Goal: Find specific page/section: Find specific page/section

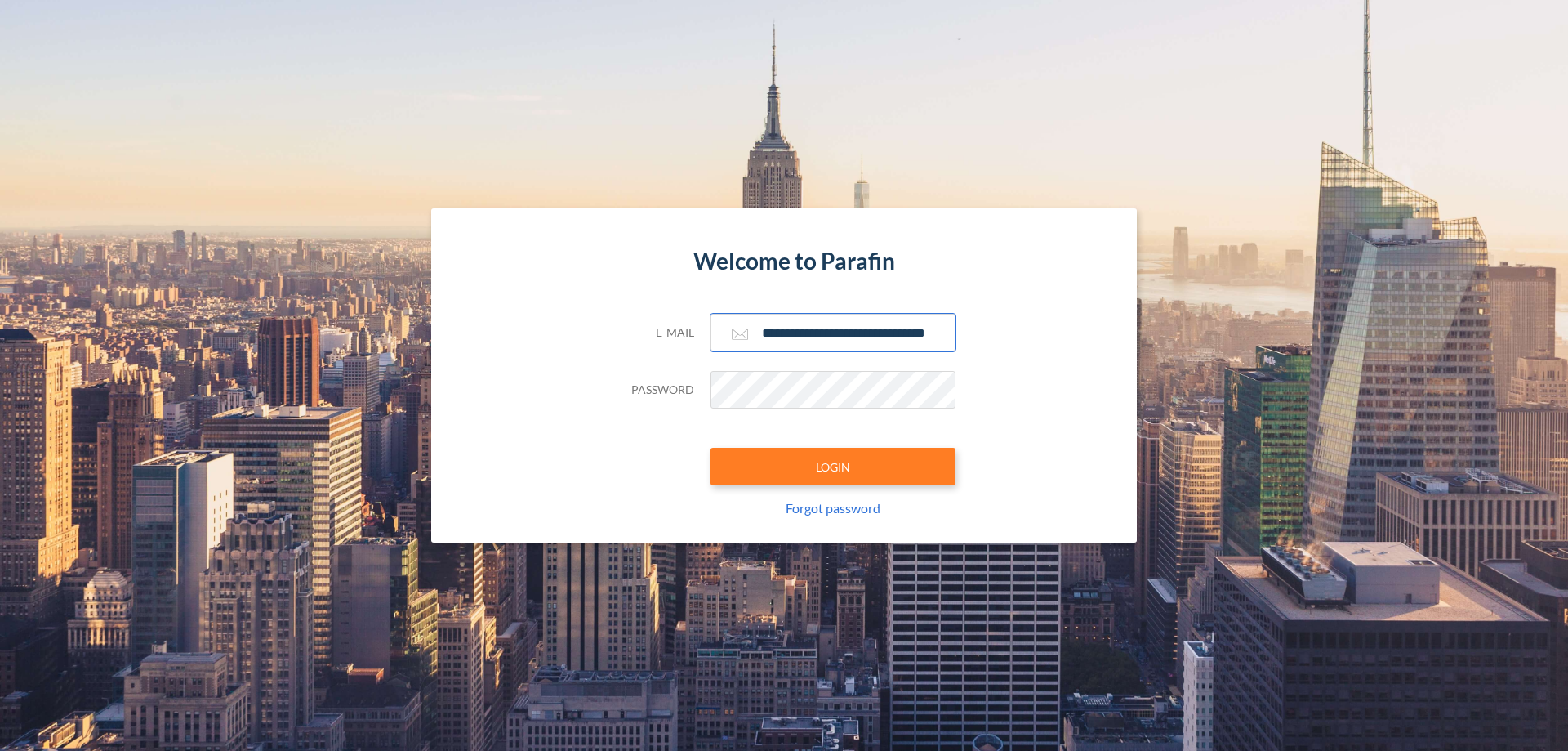
type input "**********"
click at [833, 467] on button "LOGIN" at bounding box center [833, 466] width 245 height 37
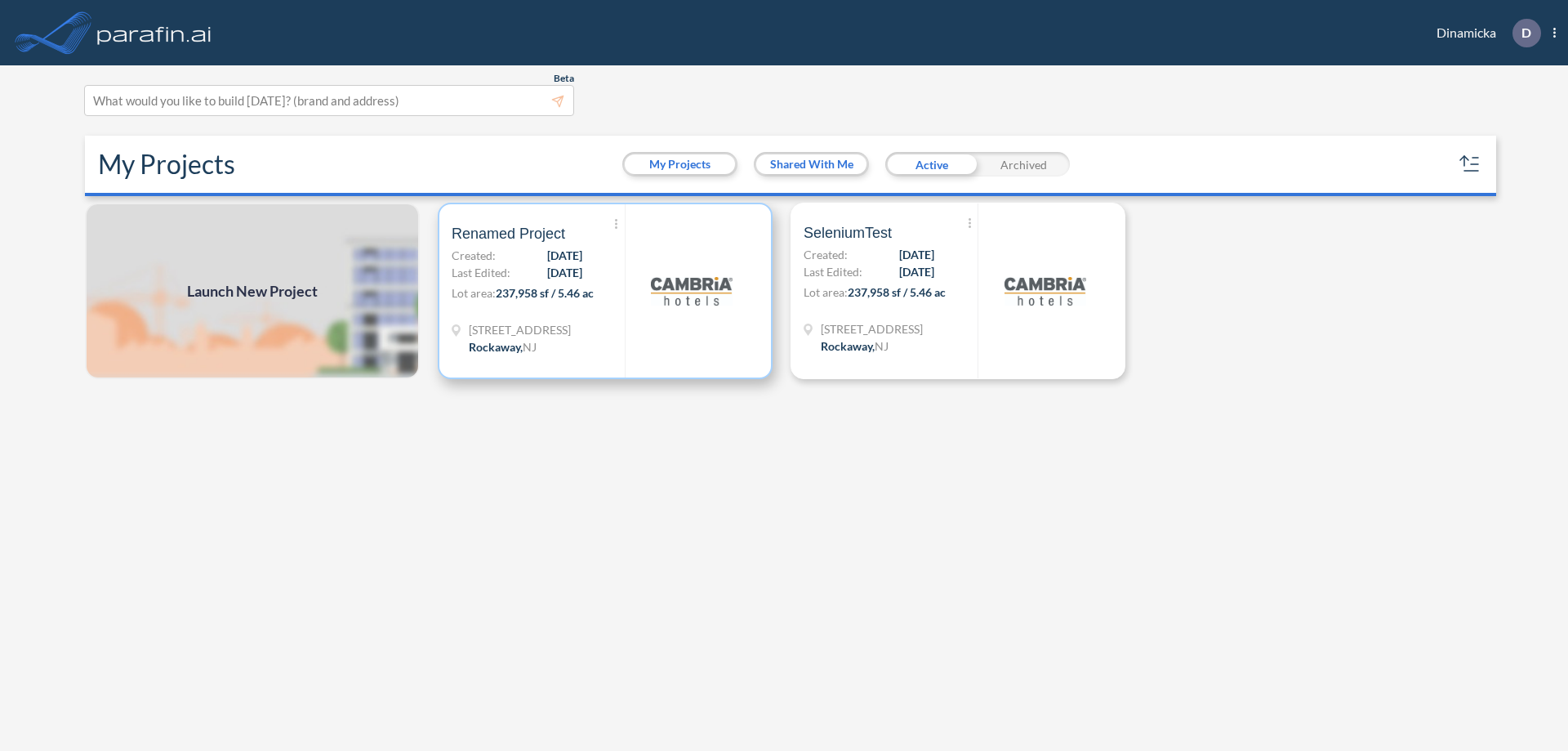
scroll to position [4, 0]
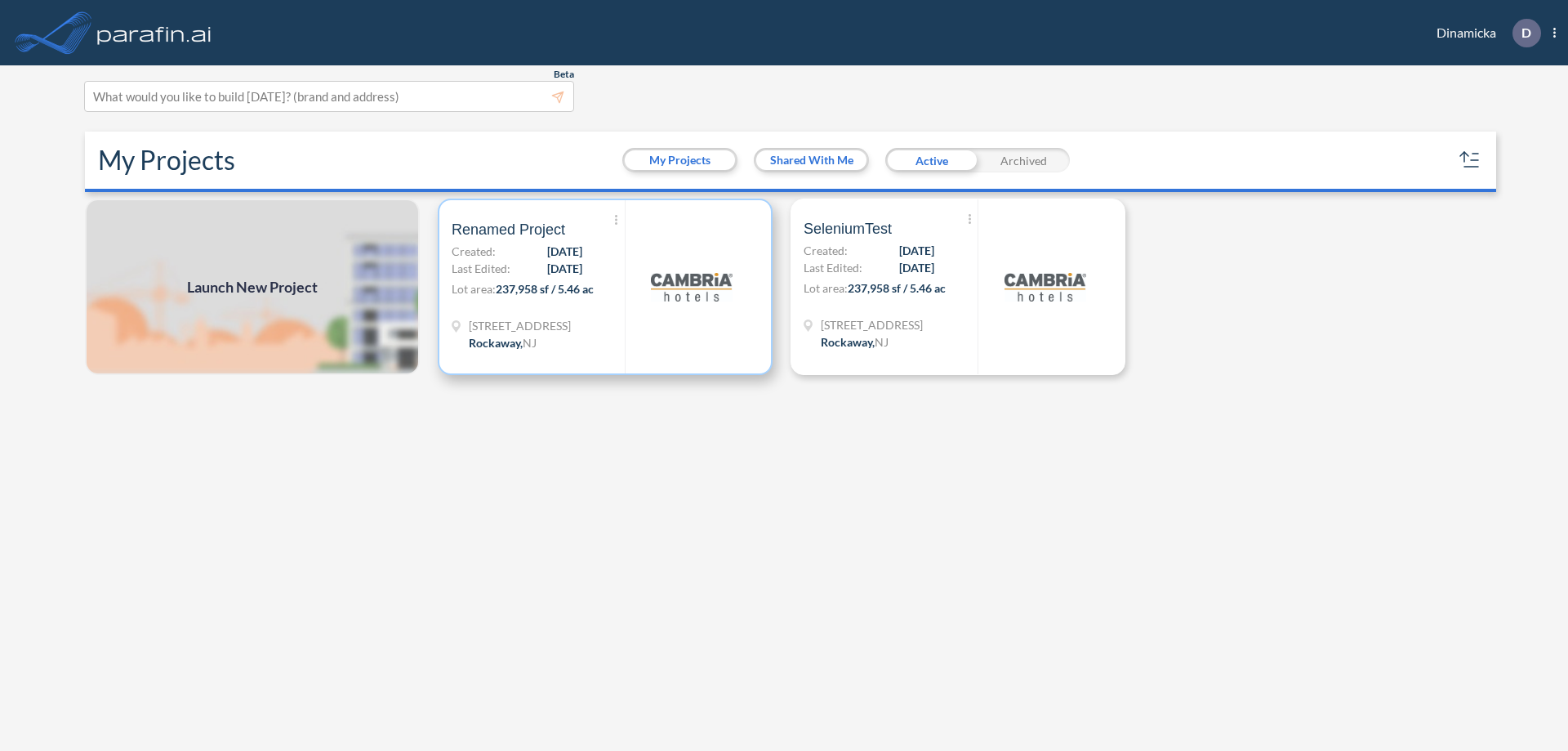
click at [605, 287] on p "Lot area: 237,958 sf / 5.46 ac" at bounding box center [538, 291] width 173 height 23
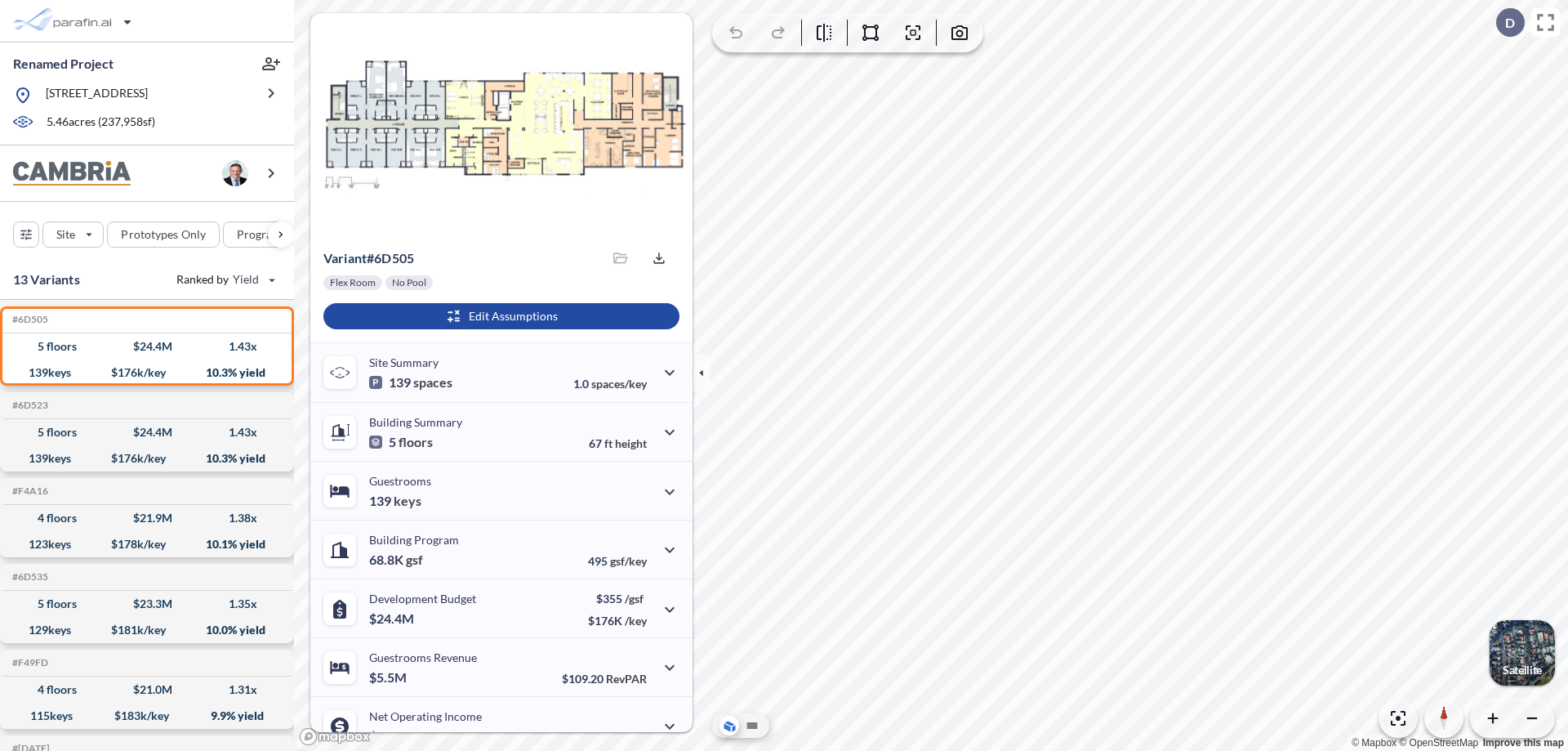
scroll to position [83, 0]
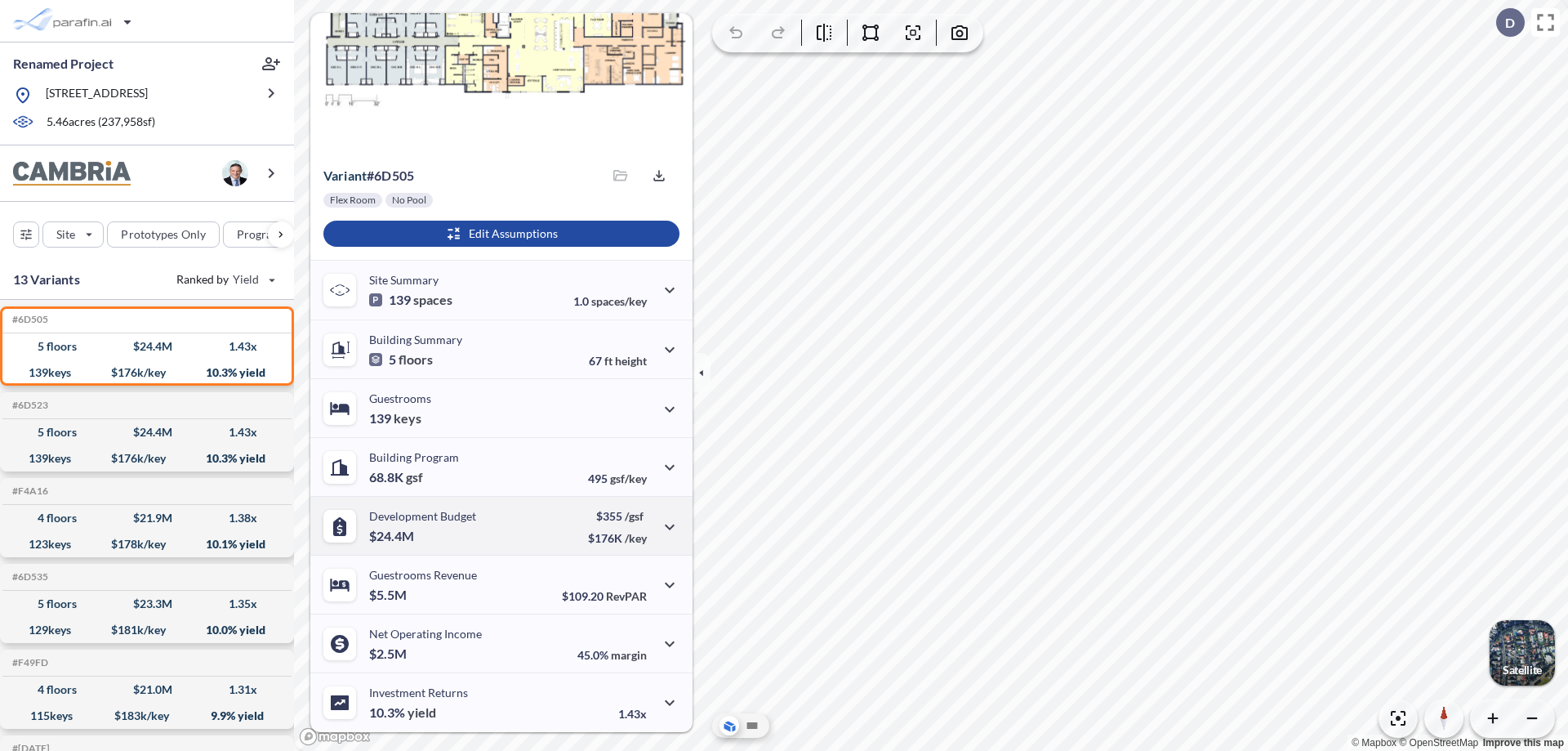
click at [499, 525] on div "Development Budget $24.4M $355 /gsf $176K /key" at bounding box center [501, 526] width 382 height 59
